Goal: Information Seeking & Learning: Learn about a topic

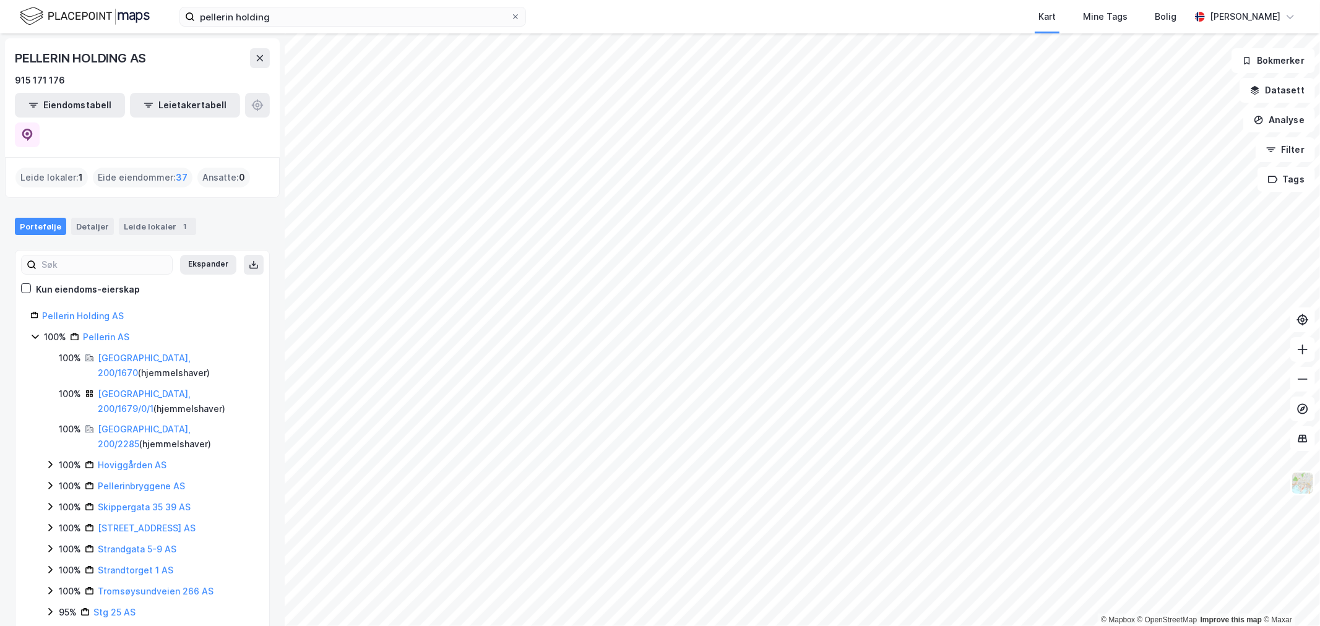
scroll to position [58, 0]
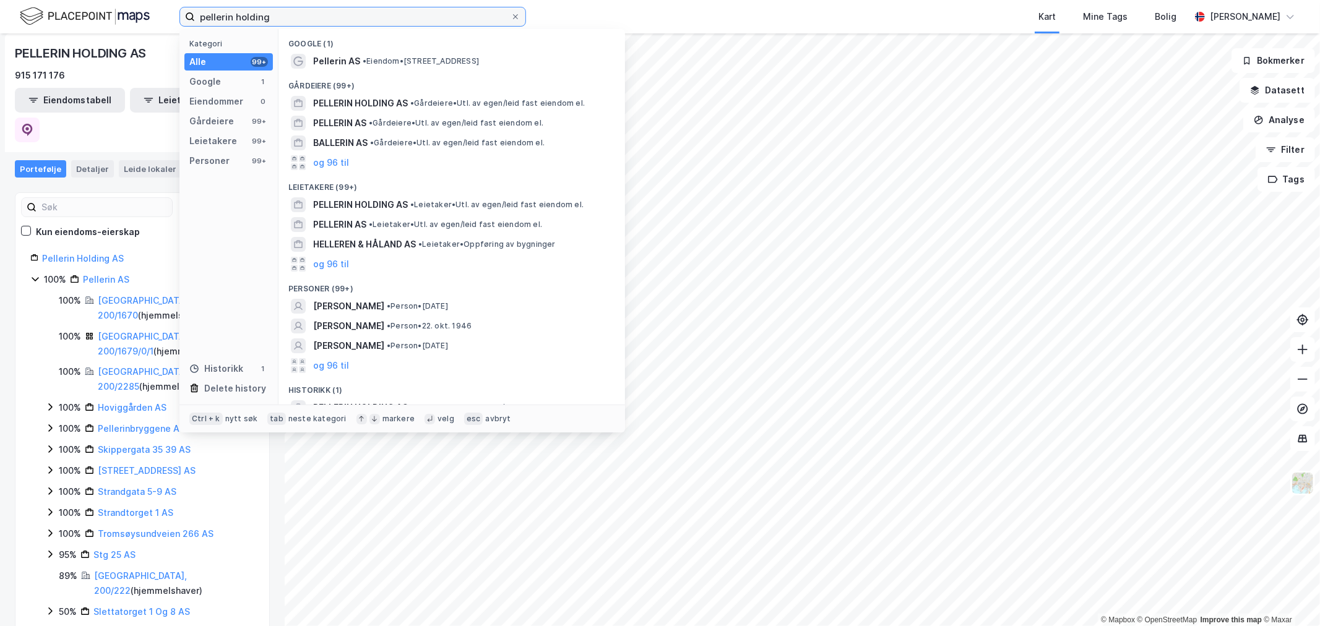
drag, startPoint x: 295, startPoint y: 14, endPoint x: 80, endPoint y: 21, distance: 214.9
click at [80, 21] on div "pellerin holding Kategori Alle 99+ Google 1 Eiendommer 0 Gårdeiere 99+ Leietake…" at bounding box center [660, 16] width 1320 height 33
paste input "[STREET_ADDRESS]"
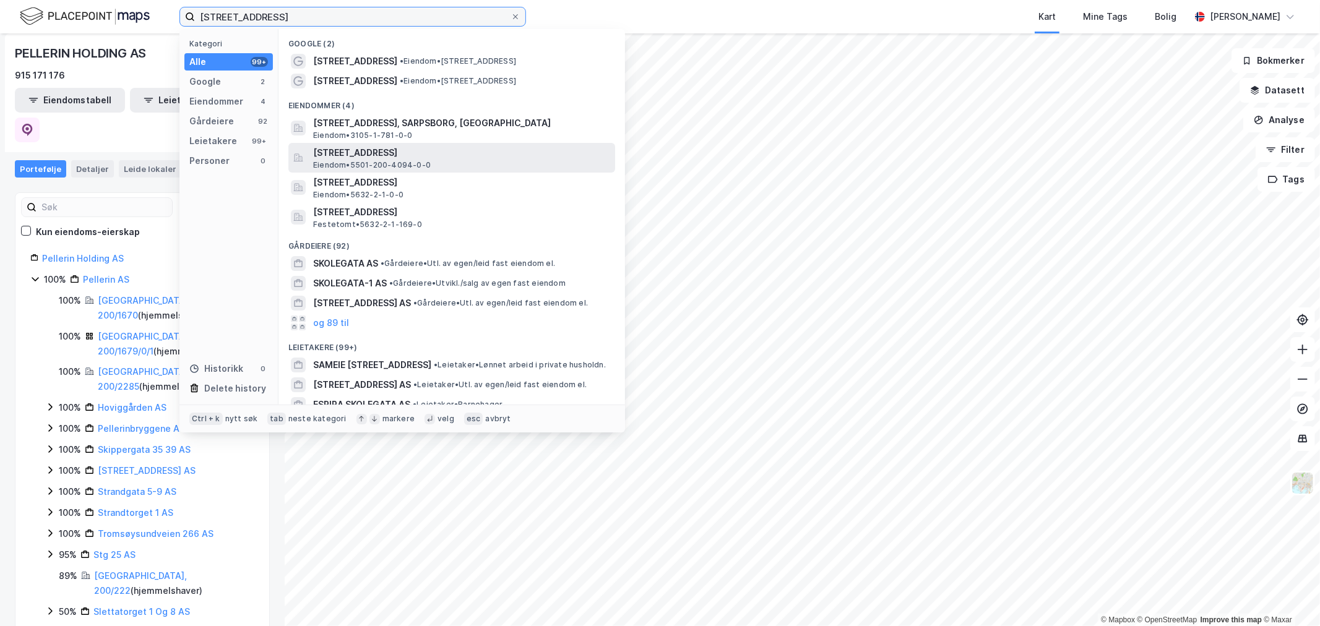
type input "[STREET_ADDRESS]"
click at [368, 151] on span "[STREET_ADDRESS]" at bounding box center [461, 152] width 297 height 15
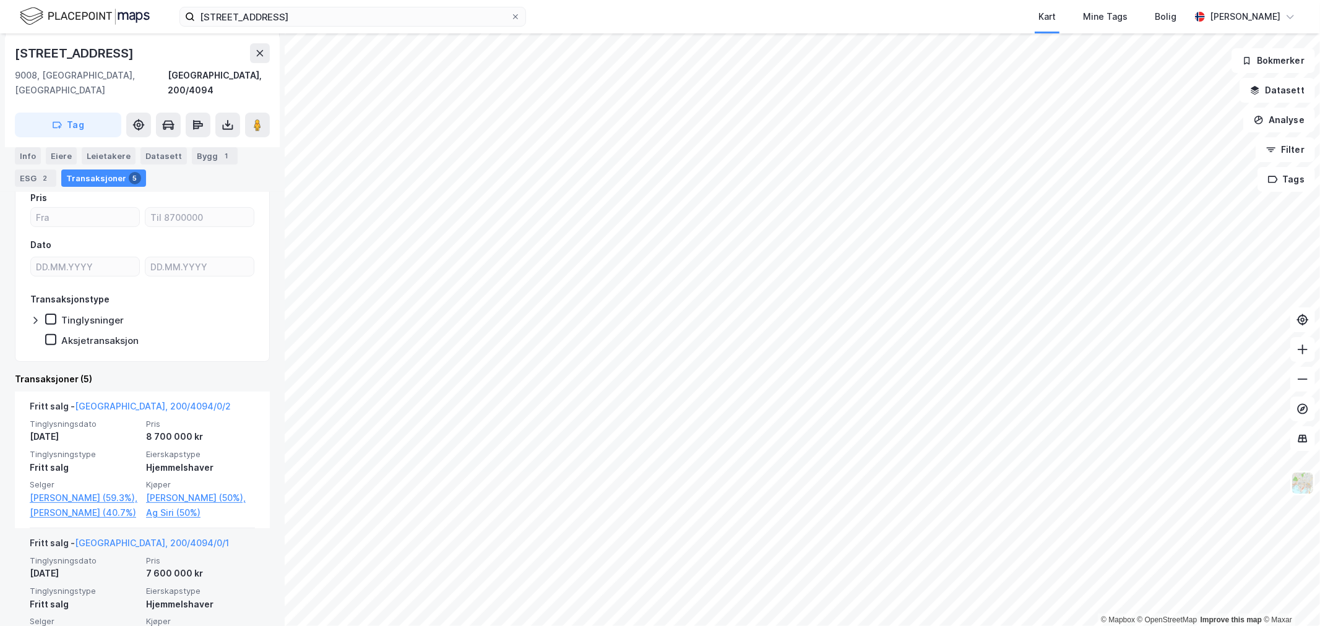
scroll to position [275, 0]
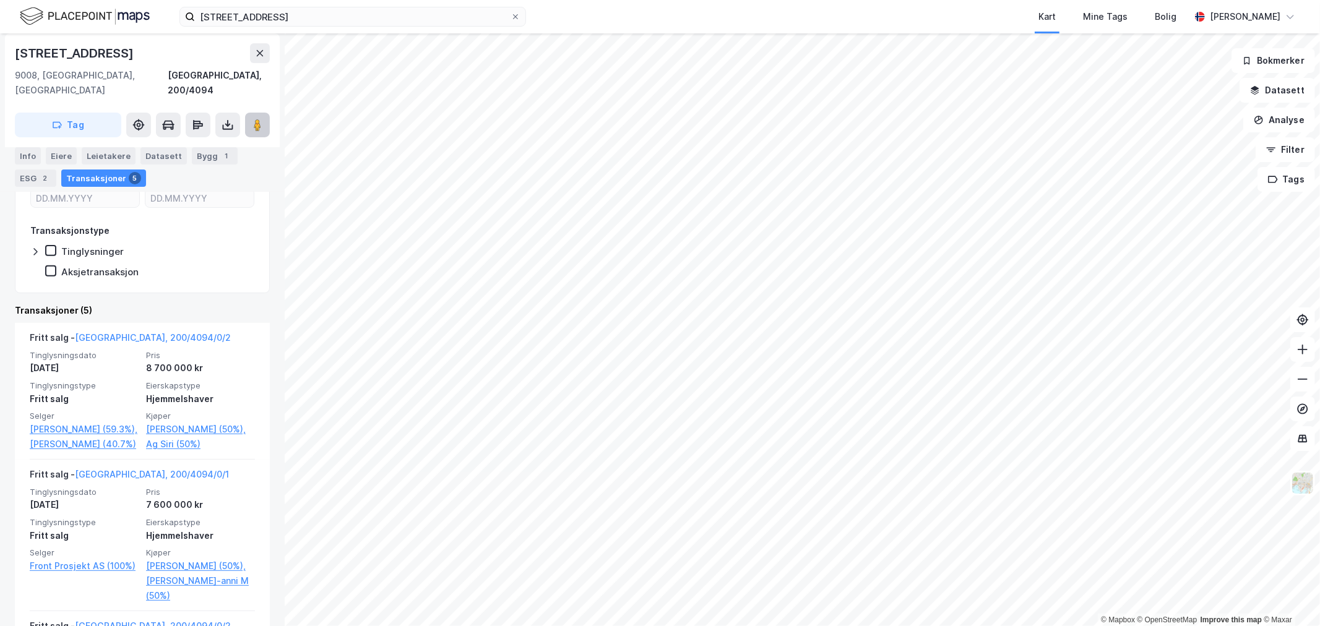
click at [261, 119] on icon at bounding box center [257, 125] width 12 height 12
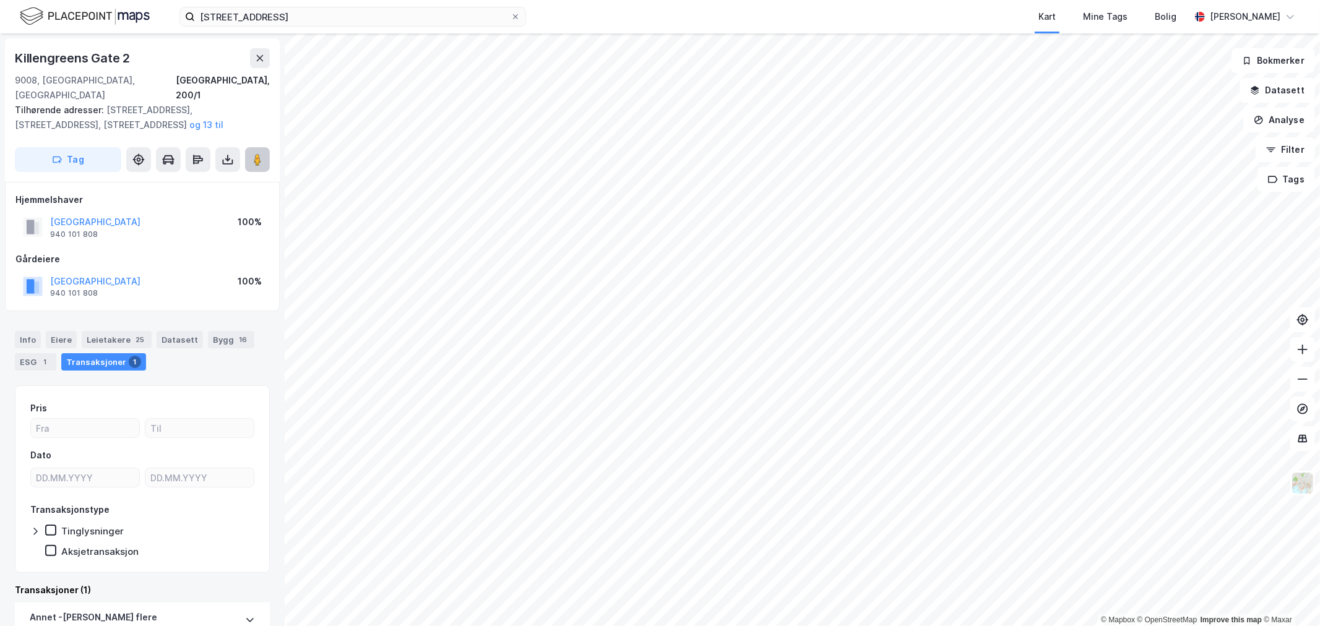
click at [254, 153] on icon at bounding box center [257, 159] width 12 height 12
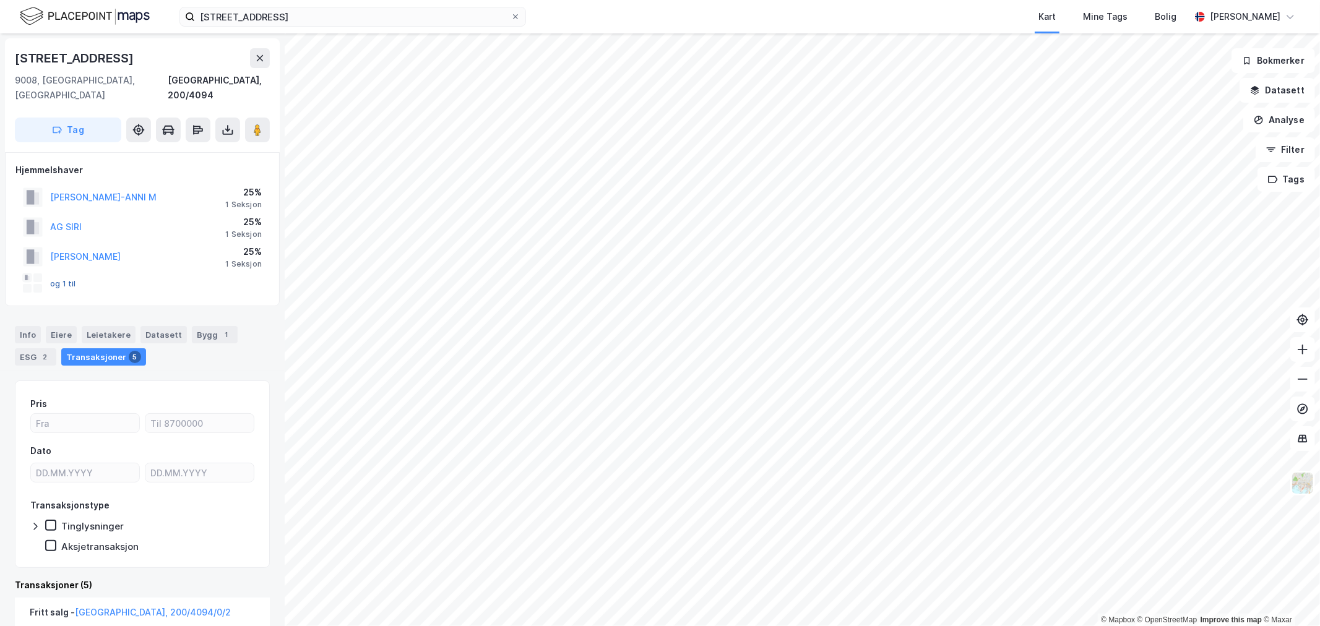
click at [0, 0] on button "og 1 til" at bounding box center [0, 0] width 0 height 0
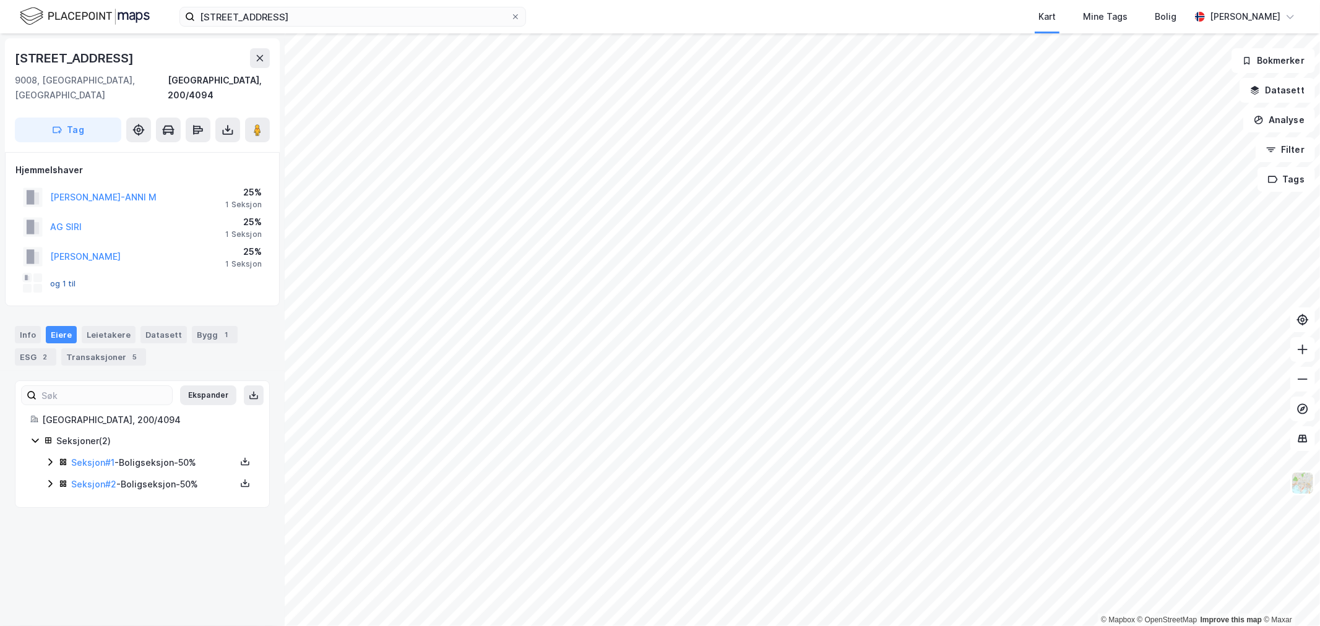
click at [0, 0] on button "og 1 til" at bounding box center [0, 0] width 0 height 0
click at [71, 348] on div "Transaksjoner 5" at bounding box center [103, 356] width 85 height 17
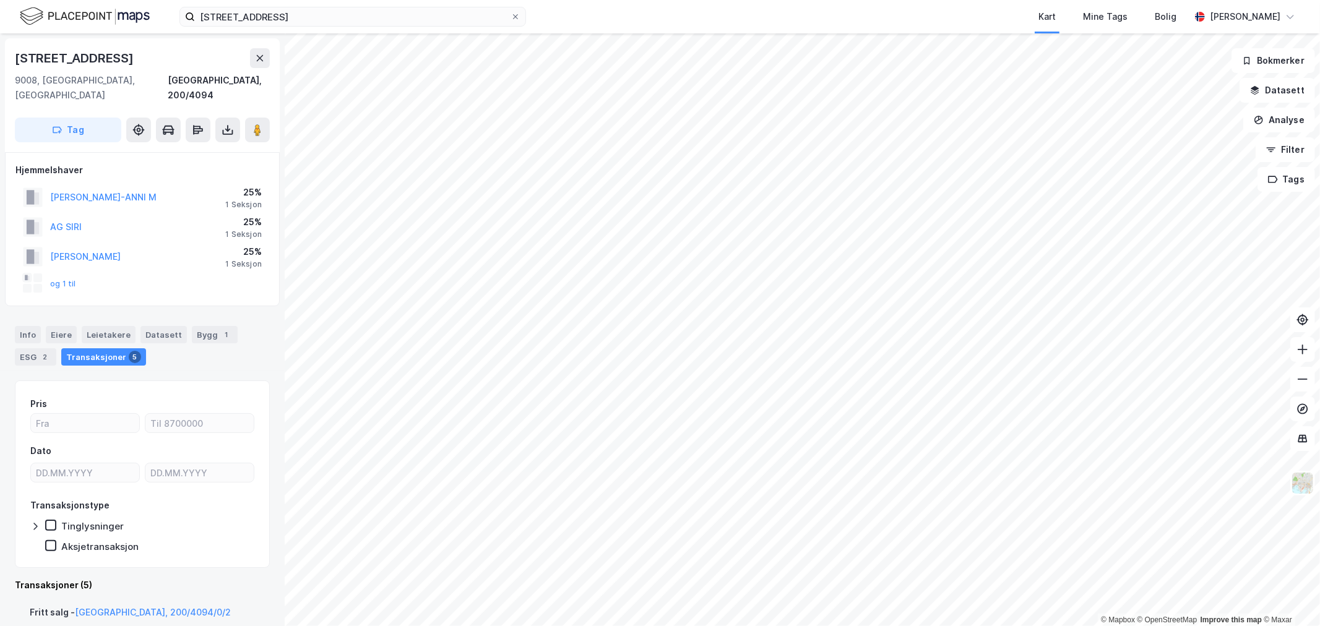
scroll to position [206, 0]
